Goal: Information Seeking & Learning: Learn about a topic

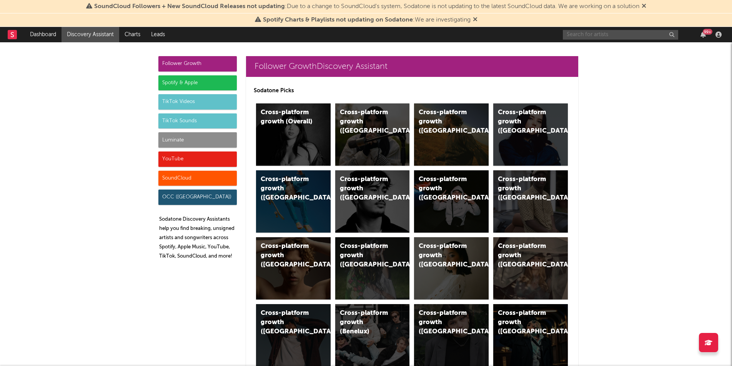
click at [568, 36] on input "text" at bounding box center [620, 35] width 115 height 10
click at [610, 35] on input "spawncamped" at bounding box center [620, 35] width 115 height 10
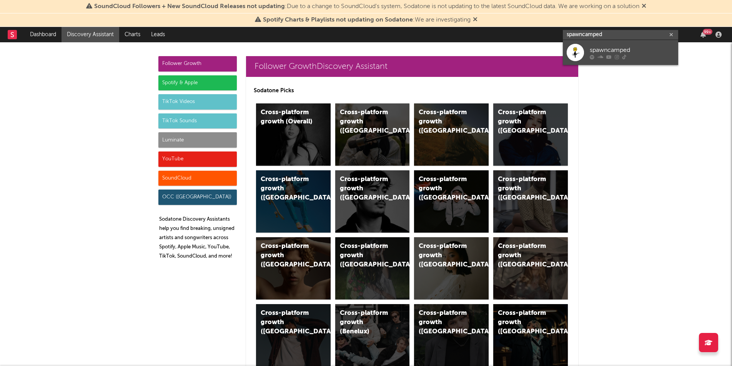
type input "spawncamped"
click at [604, 50] on div "spawncamped" at bounding box center [632, 49] width 85 height 9
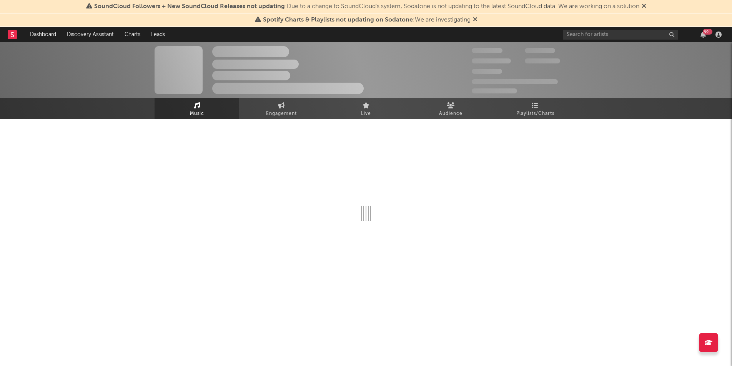
select select "1w"
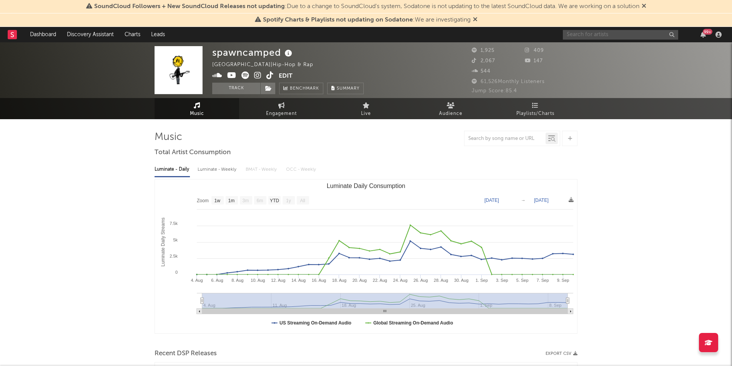
click at [572, 34] on input "text" at bounding box center [620, 35] width 115 height 10
click at [610, 38] on input "kromow" at bounding box center [620, 35] width 115 height 10
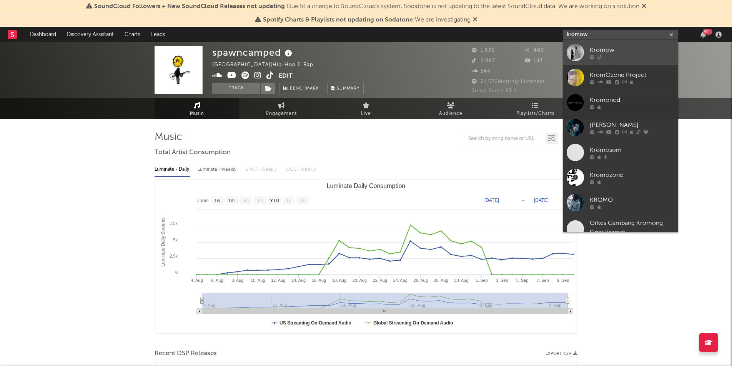
type input "kromow"
click at [602, 51] on div "Kromow" at bounding box center [632, 49] width 85 height 9
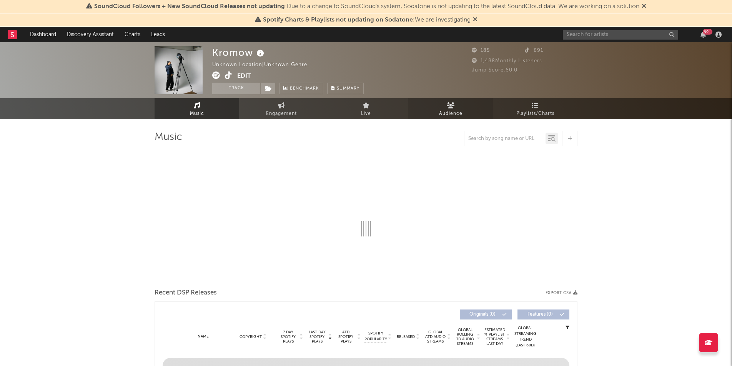
select select "1w"
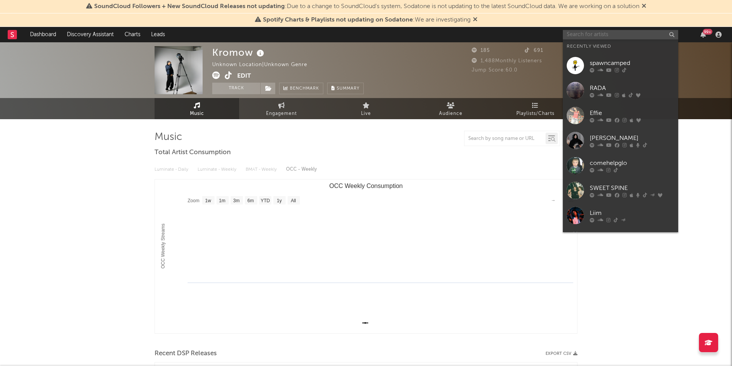
click at [586, 33] on input "text" at bounding box center [620, 35] width 115 height 10
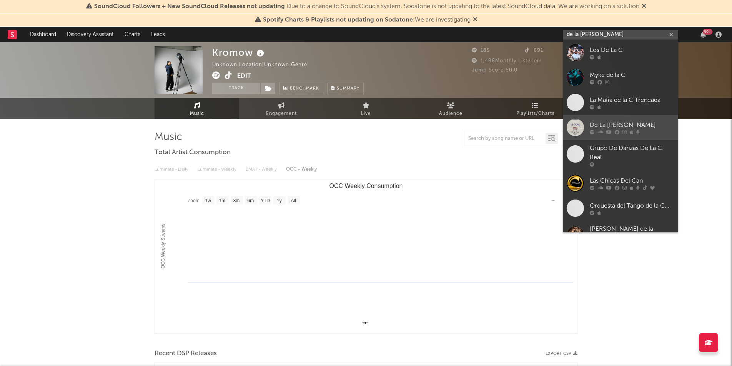
type input "de la [PERSON_NAME]"
click at [615, 125] on div "De La [PERSON_NAME]" at bounding box center [632, 124] width 85 height 9
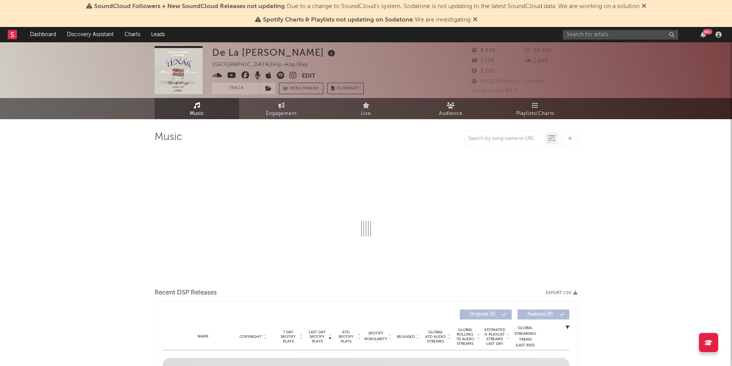
select select "6m"
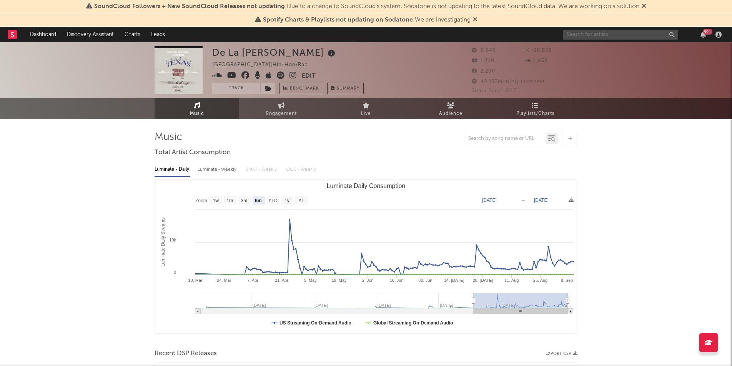
click at [563, 35] on input "text" at bounding box center [620, 35] width 115 height 10
type input "[PERSON_NAME]"
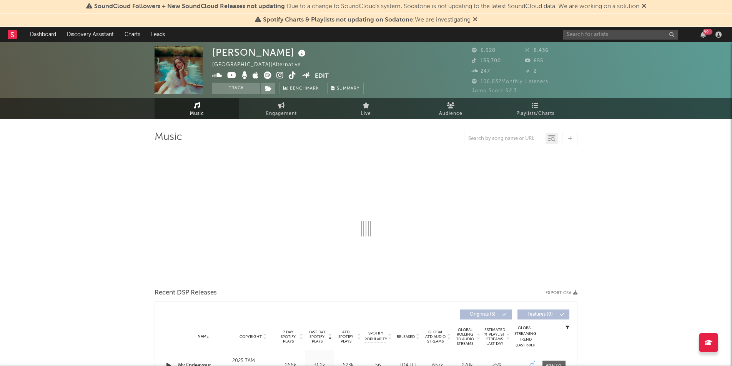
select select "1w"
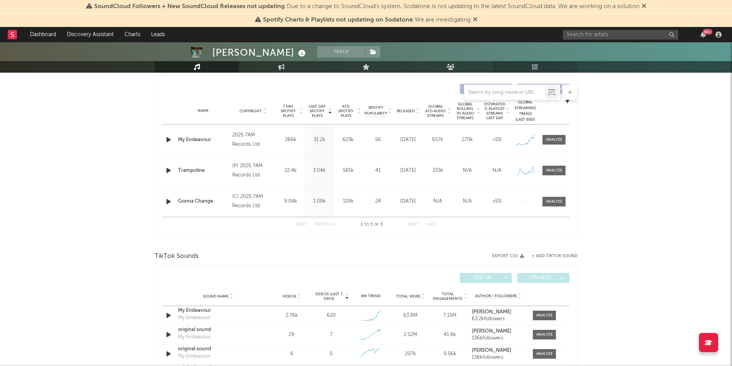
scroll to position [285, 0]
click at [587, 37] on input "text" at bounding box center [620, 35] width 115 height 10
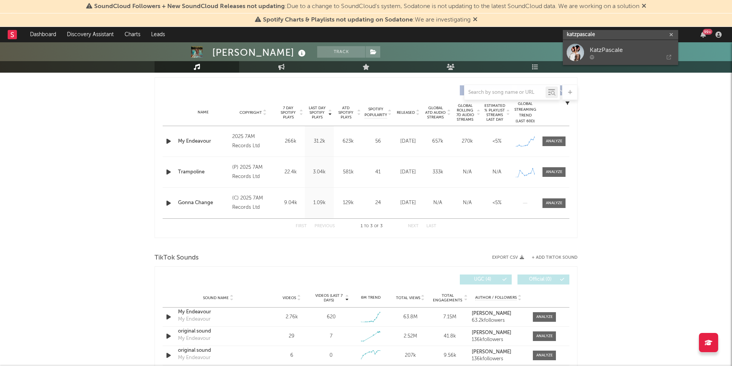
type input "katzpascale"
click at [581, 57] on div at bounding box center [575, 52] width 17 height 17
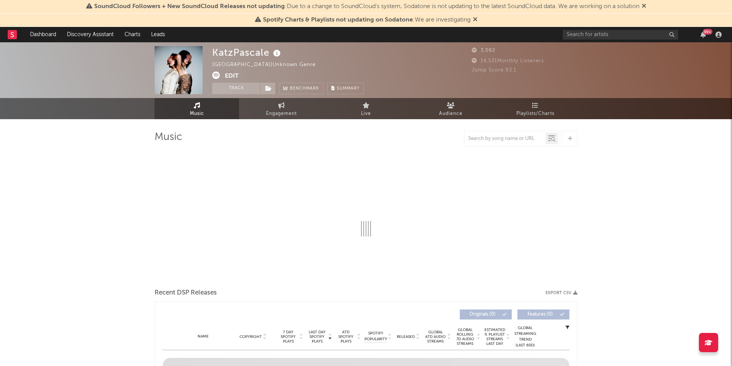
select select "1w"
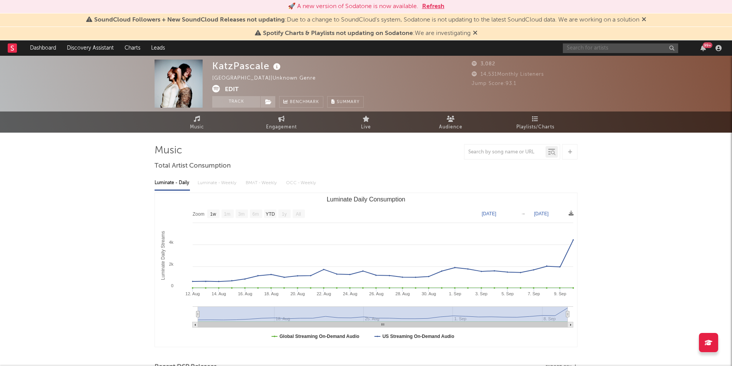
click at [602, 51] on input "text" at bounding box center [620, 48] width 115 height 10
type input "[PERSON_NAME]"
